Goal: Transaction & Acquisition: Purchase product/service

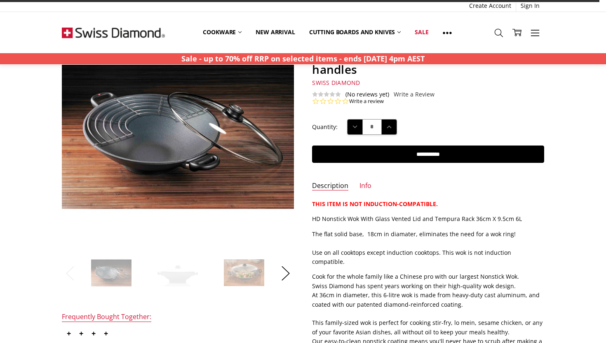
scroll to position [80, 0]
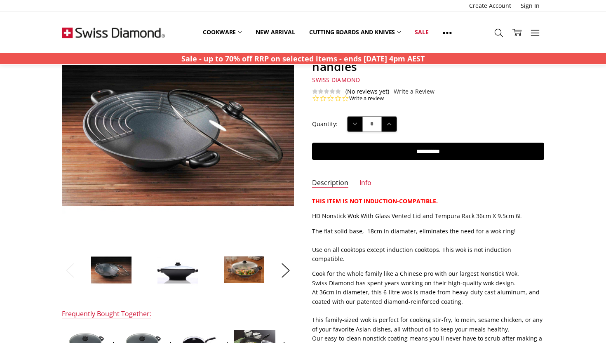
click at [236, 274] on img at bounding box center [243, 270] width 41 height 28
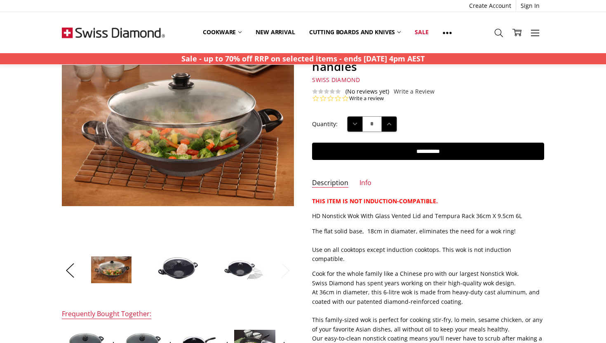
click at [179, 271] on img at bounding box center [177, 270] width 41 height 26
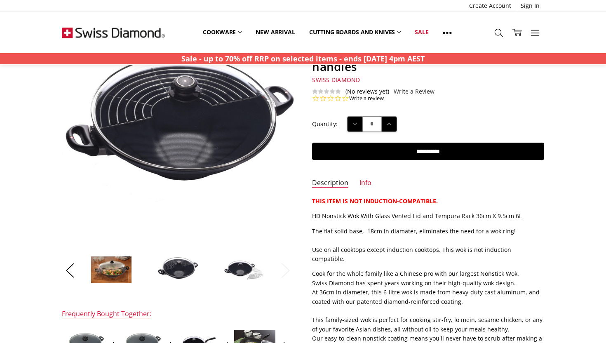
click at [235, 271] on img at bounding box center [243, 269] width 41 height 21
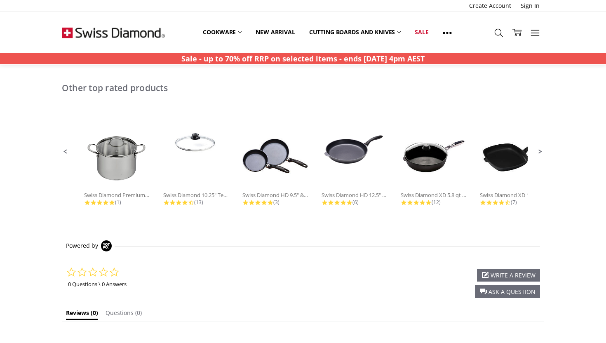
scroll to position [568, 0]
click at [539, 150] on span "Next Promoted Products Page" at bounding box center [539, 151] width 7 height 7
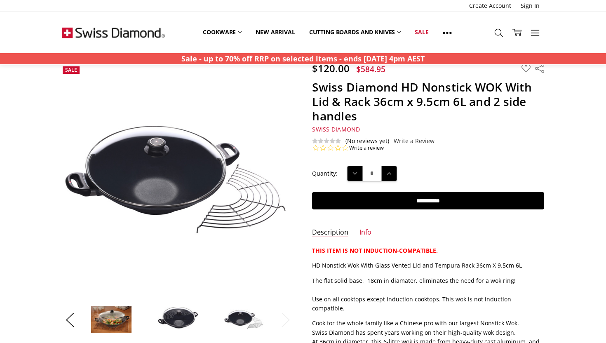
scroll to position [35, 0]
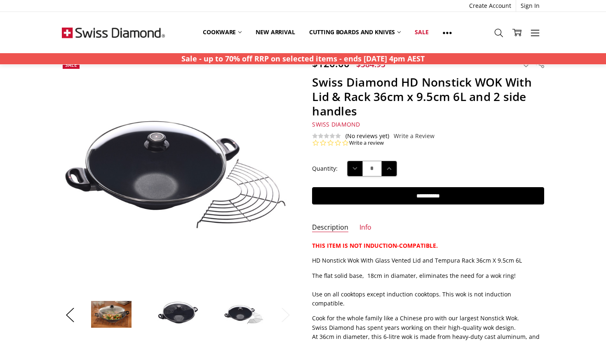
click at [178, 317] on img at bounding box center [177, 314] width 41 height 26
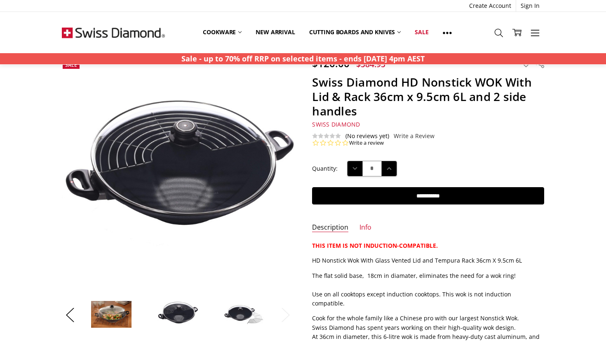
click at [218, 316] on li at bounding box center [244, 314] width 64 height 41
click at [236, 316] on img at bounding box center [243, 314] width 41 height 21
